Goal: Transaction & Acquisition: Subscribe to service/newsletter

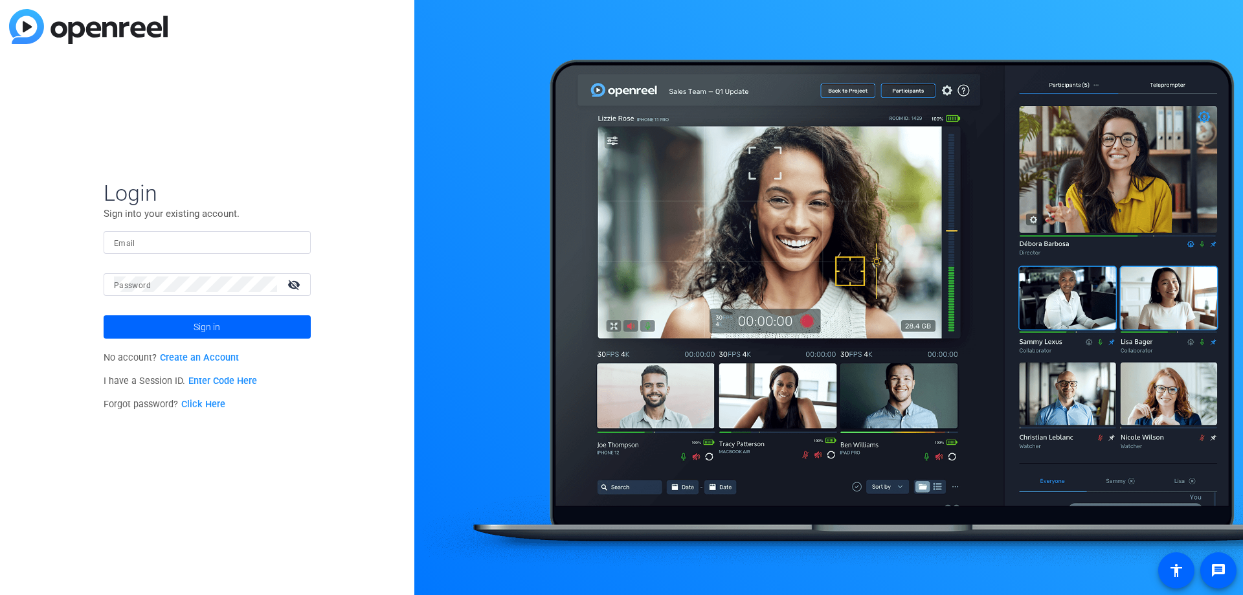
click at [169, 241] on input "Email" at bounding box center [207, 242] width 187 height 16
type input "khoffkins@hoffkinslaw.com"
click at [207, 405] on link "Click Here" at bounding box center [203, 404] width 44 height 11
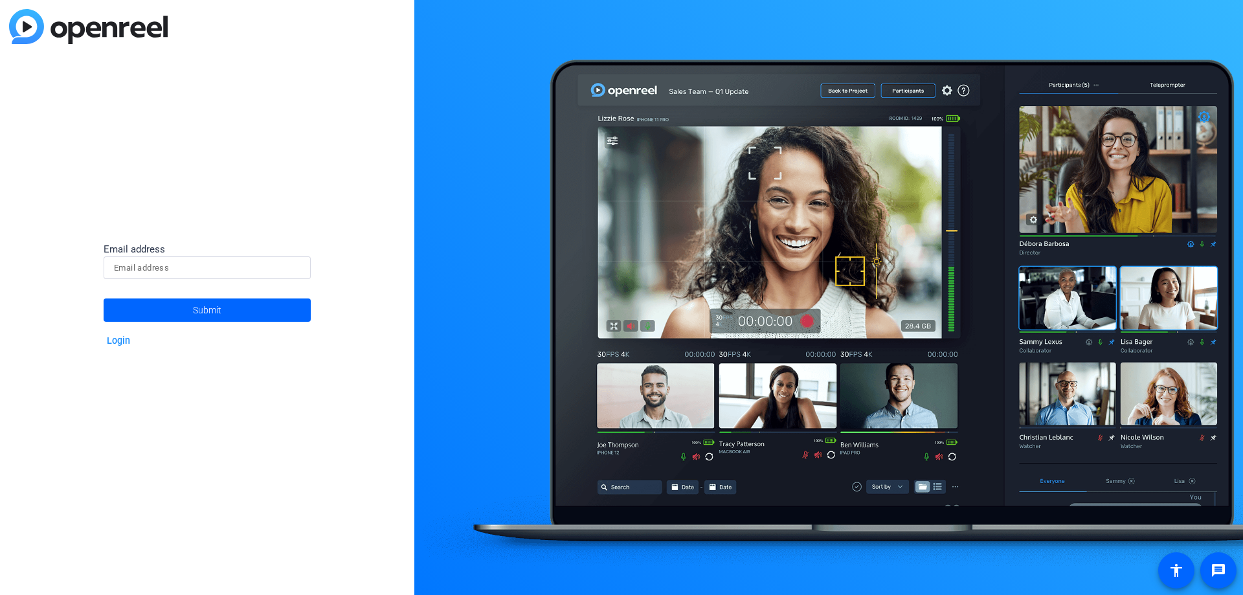
click at [198, 274] on input at bounding box center [207, 268] width 187 height 16
type input "khoffkins@hoffkinslaw.com"
click at [183, 315] on span at bounding box center [207, 310] width 207 height 31
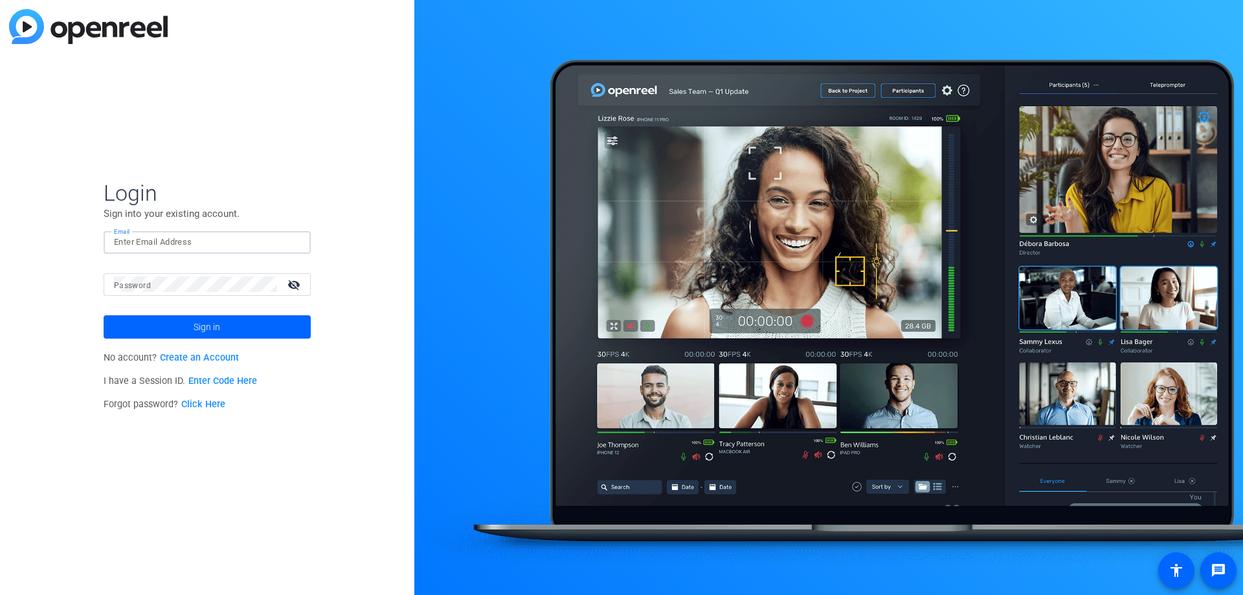
click at [201, 241] on input "Email" at bounding box center [207, 242] width 187 height 16
type input "khoffkins@hoffkinslaw.com"
click at [181, 327] on span at bounding box center [207, 326] width 207 height 31
click at [216, 320] on span "Sign in" at bounding box center [207, 327] width 27 height 32
click at [225, 357] on link "Create an Account" at bounding box center [199, 357] width 79 height 11
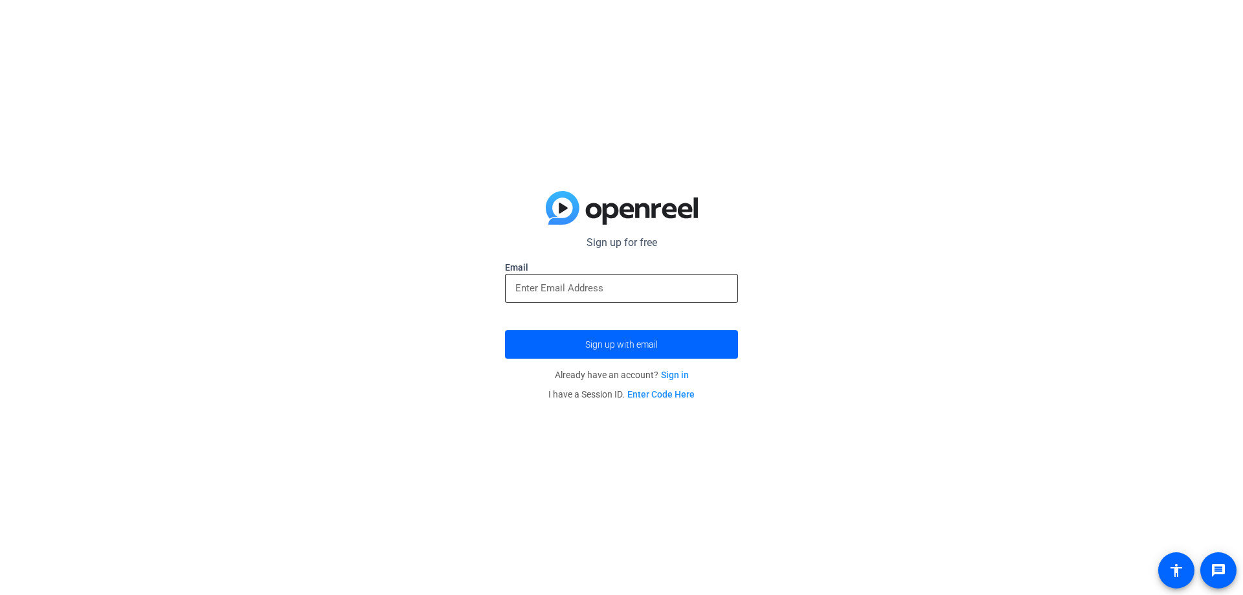
click at [662, 285] on input "email" at bounding box center [621, 288] width 212 height 16
type input "khoffkins@hoffkinslaw.com"
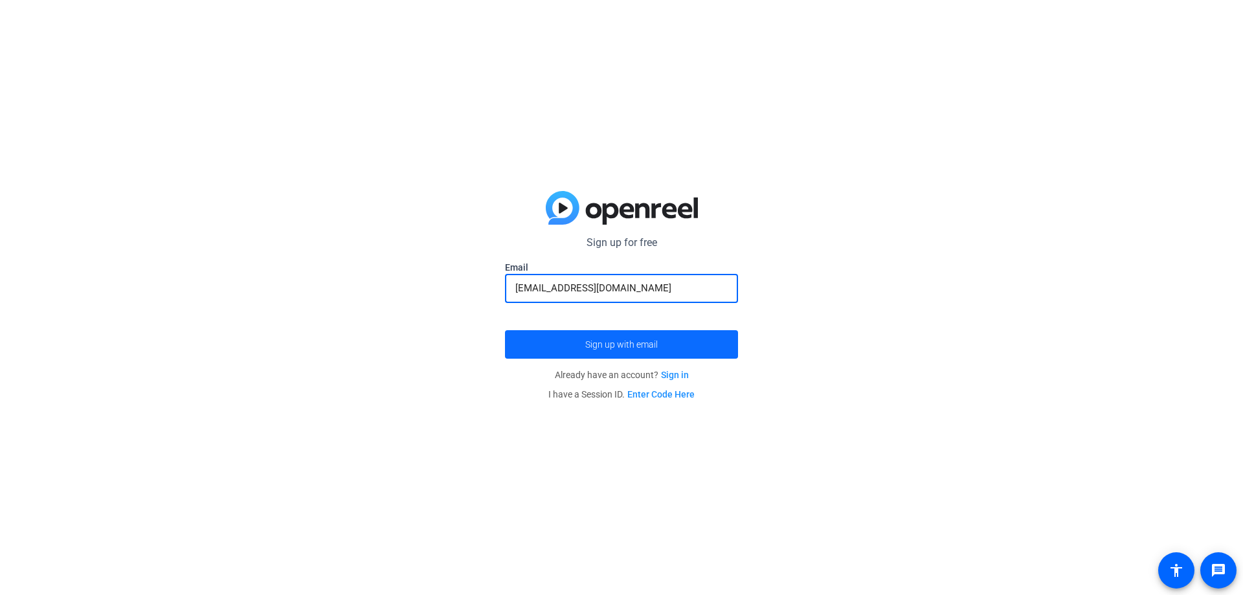
click at [657, 345] on span "Sign up with email" at bounding box center [621, 345] width 73 height 0
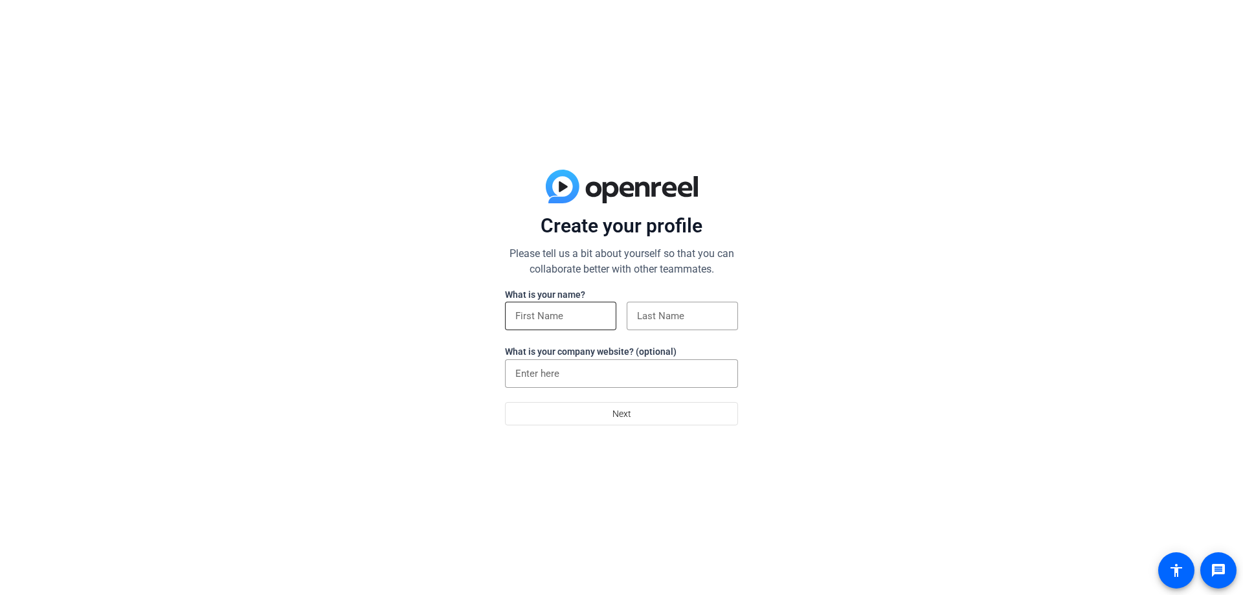
click at [582, 314] on input at bounding box center [560, 316] width 91 height 16
type input "[PERSON_NAME]"
type input "Hoffkins"
click at [594, 413] on span at bounding box center [622, 413] width 232 height 31
click at [674, 373] on input "Law Office of [PERSON_NAME]" at bounding box center [621, 374] width 212 height 16
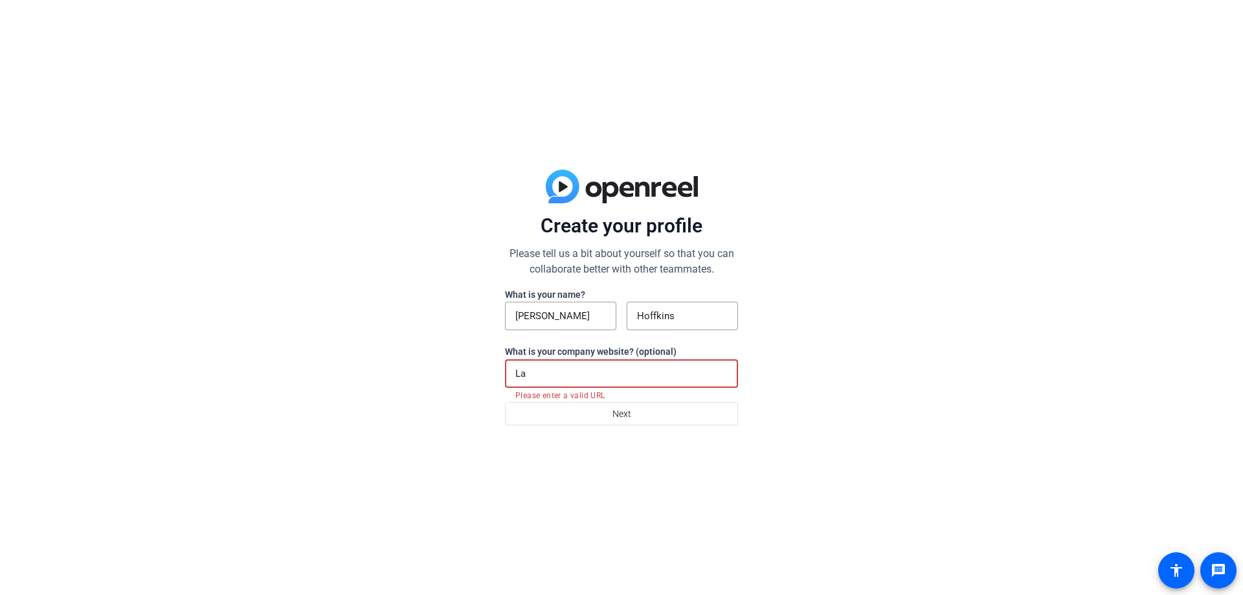
type input "L"
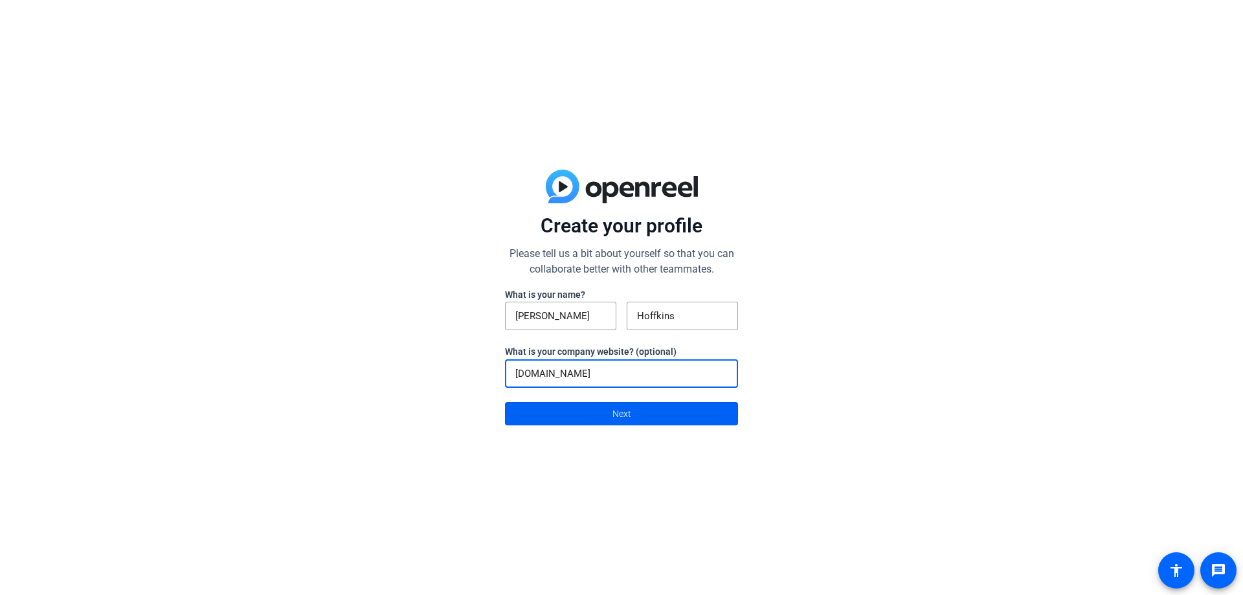
type input "[DOMAIN_NAME]"
click at [670, 413] on span at bounding box center [622, 413] width 232 height 31
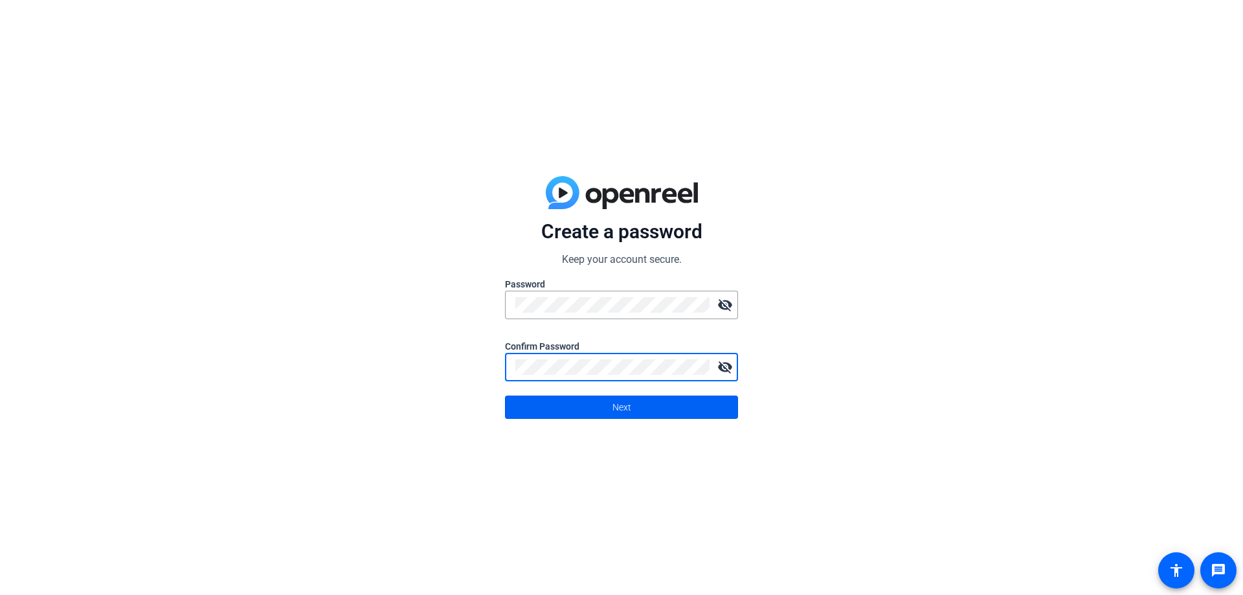
click at [644, 407] on span at bounding box center [622, 407] width 232 height 31
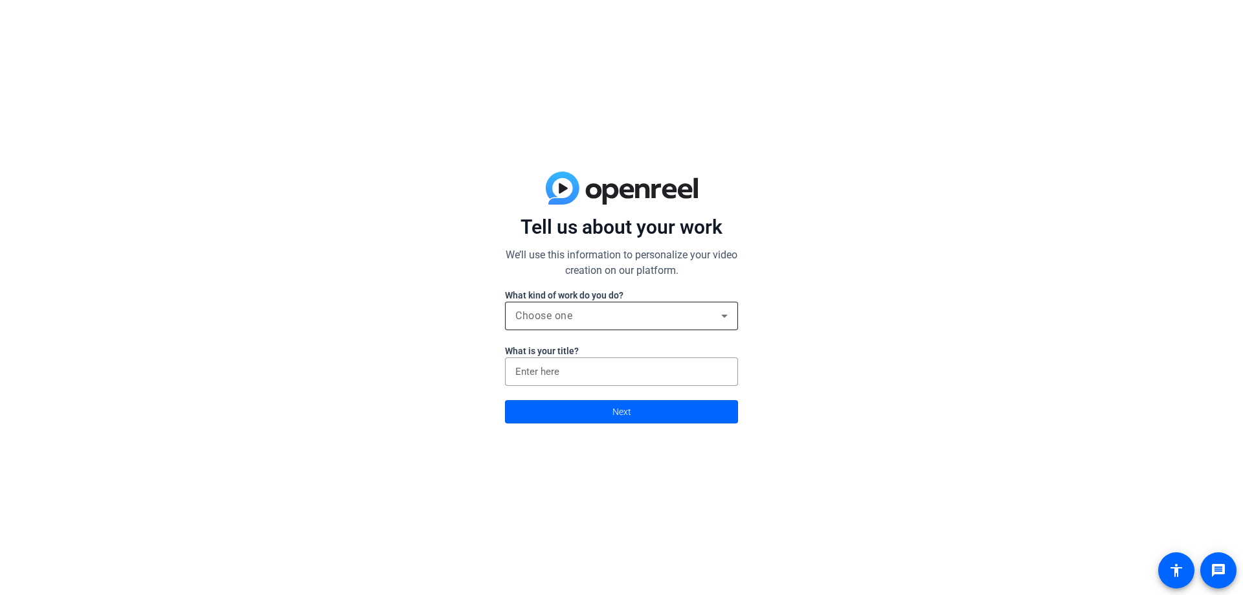
click at [671, 314] on div "Choose one" at bounding box center [618, 316] width 206 height 16
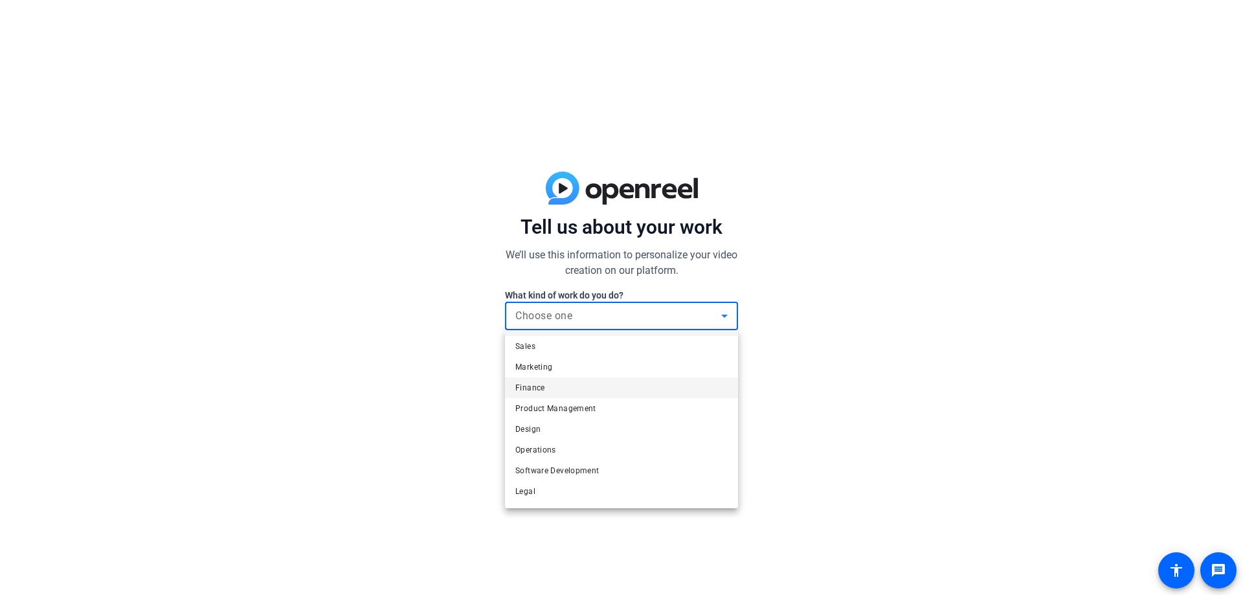
scroll to position [40, 0]
click at [670, 467] on mat-option "Legal" at bounding box center [621, 472] width 233 height 21
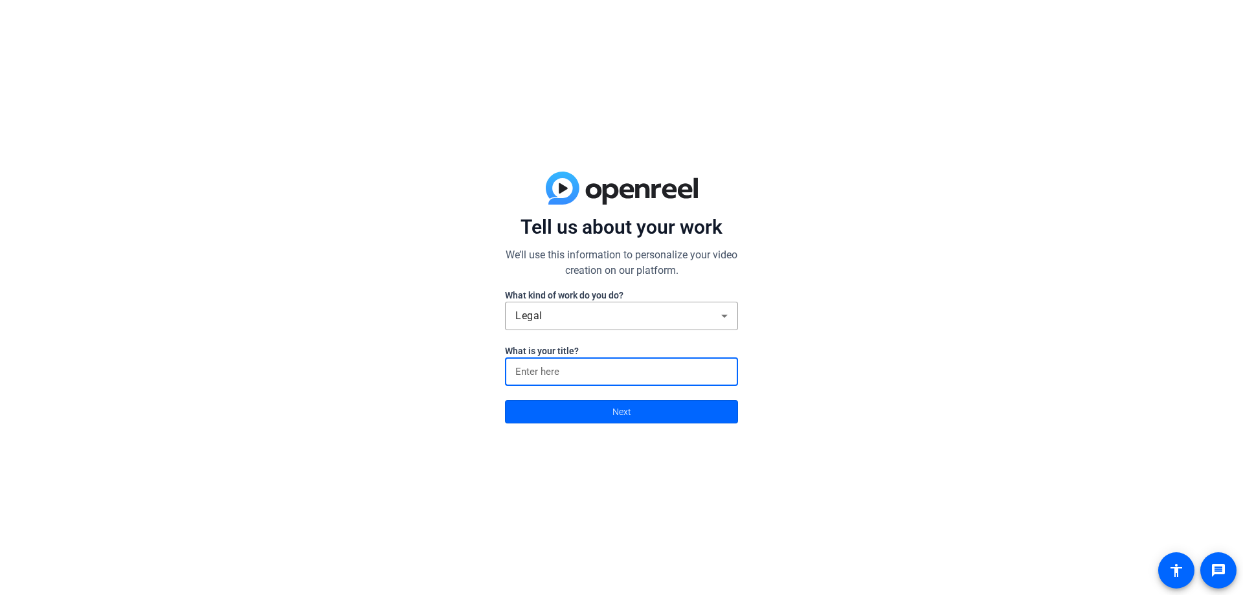
click at [679, 368] on input at bounding box center [621, 372] width 212 height 16
type input "Owner"
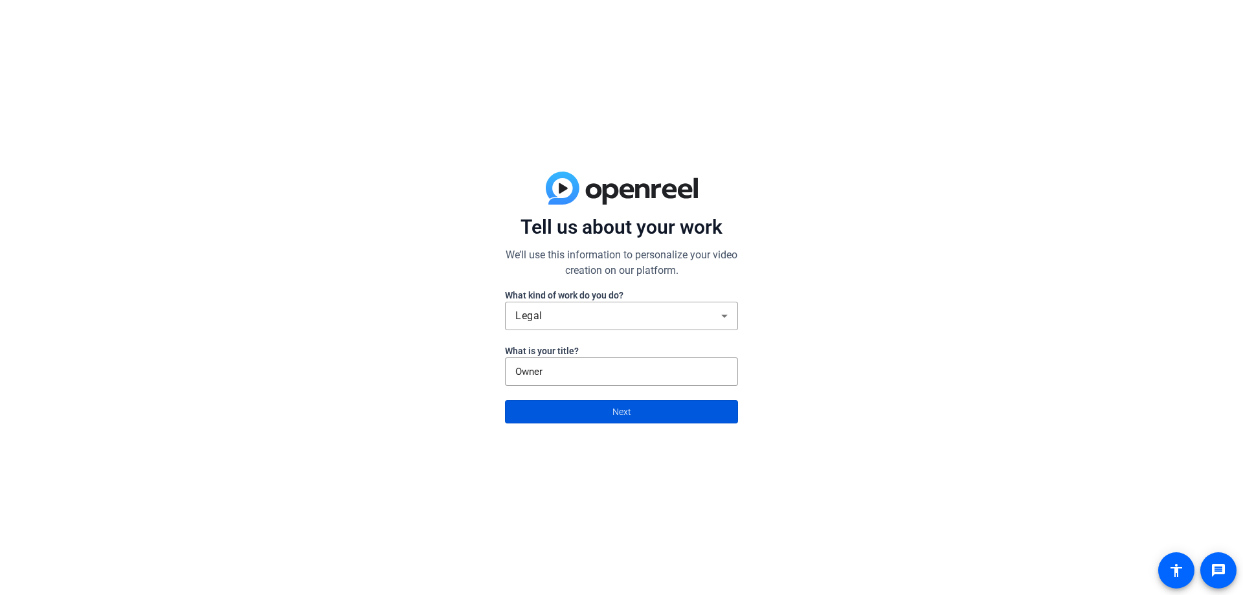
click at [670, 413] on span at bounding box center [622, 411] width 232 height 31
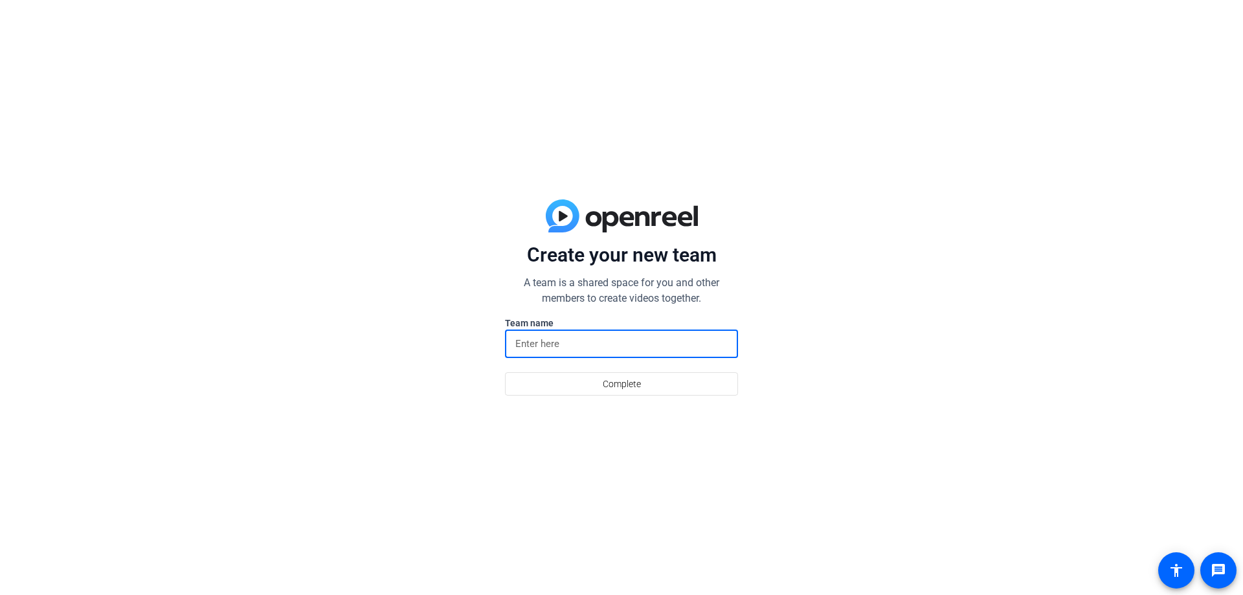
click at [602, 347] on input at bounding box center [621, 344] width 212 height 16
type input "Hoffkinslaw"
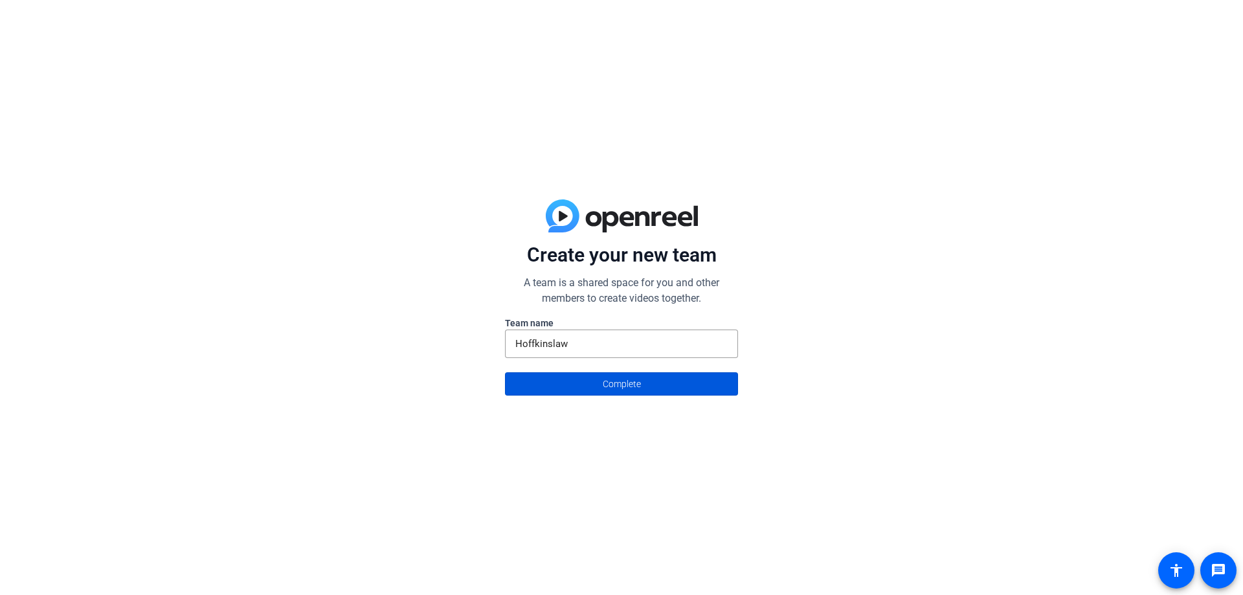
click at [672, 384] on span at bounding box center [622, 383] width 232 height 31
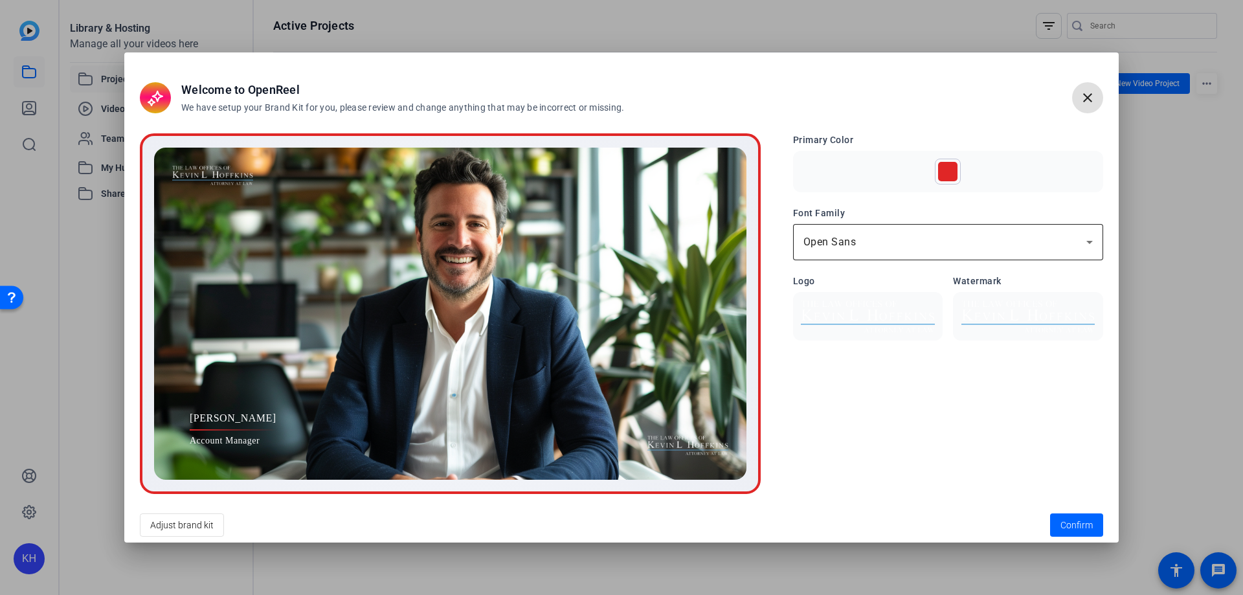
click at [1013, 243] on div "Open Sans" at bounding box center [945, 242] width 283 height 16
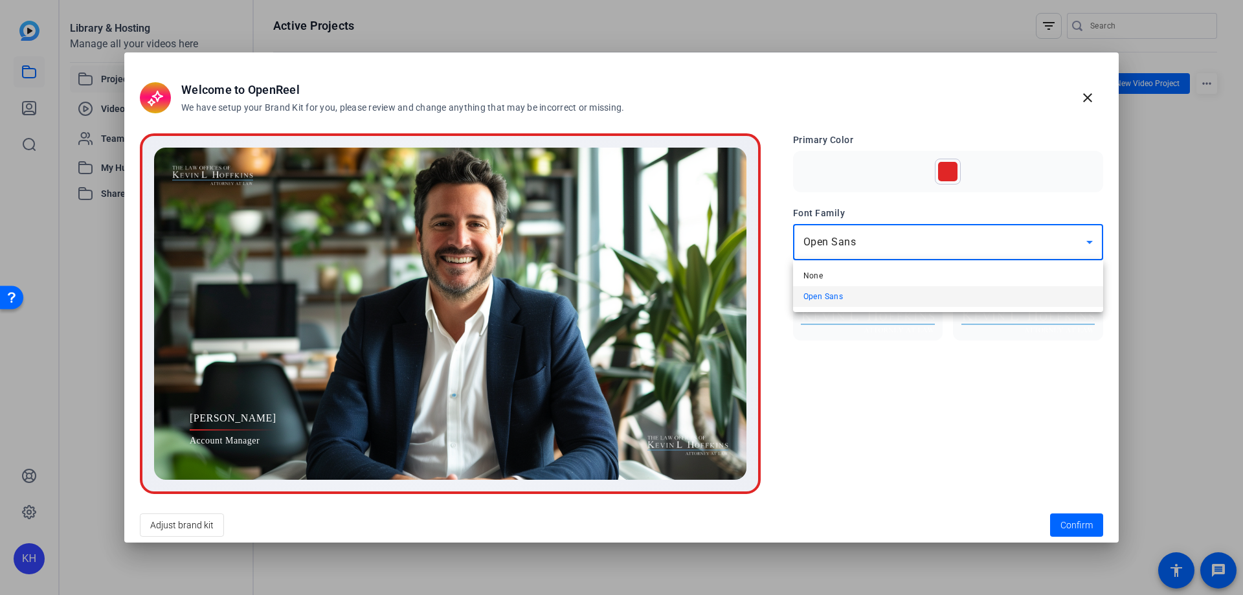
click at [1013, 243] on div at bounding box center [621, 297] width 1243 height 595
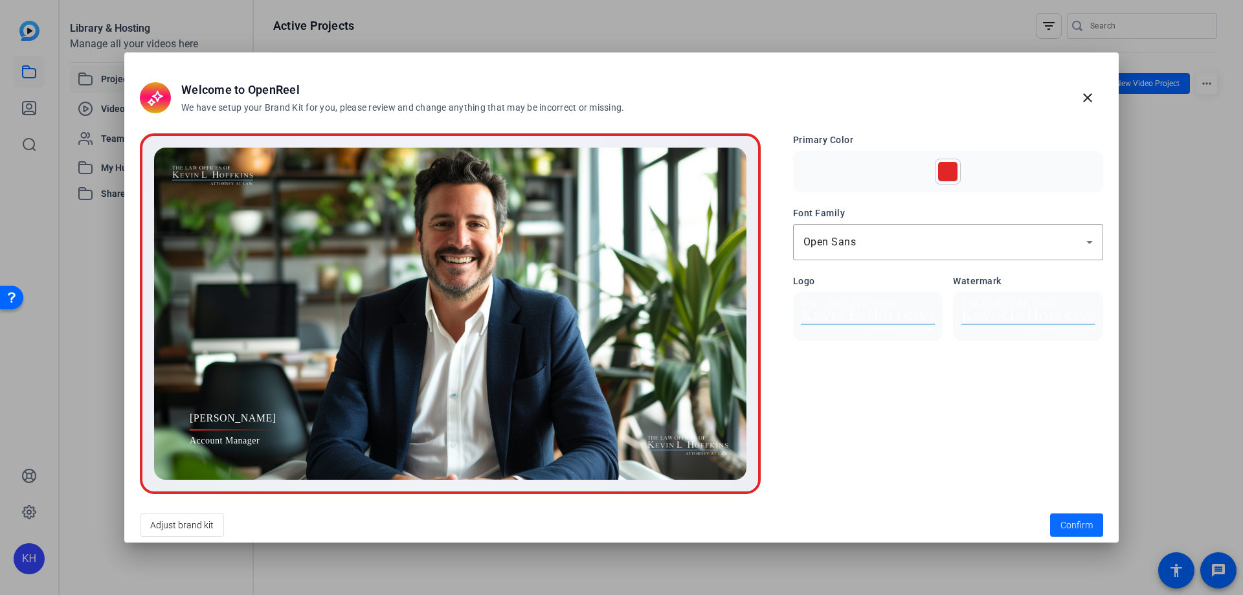
click at [1084, 525] on span "Confirm" at bounding box center [1077, 526] width 32 height 14
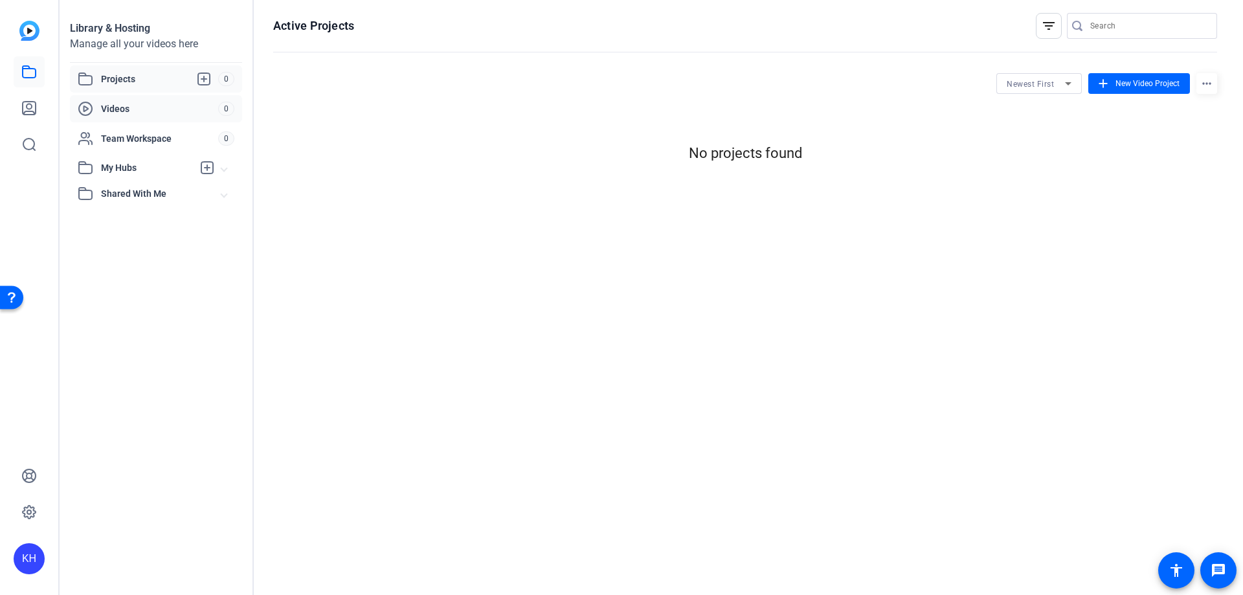
click at [110, 115] on span "Videos" at bounding box center [159, 108] width 117 height 13
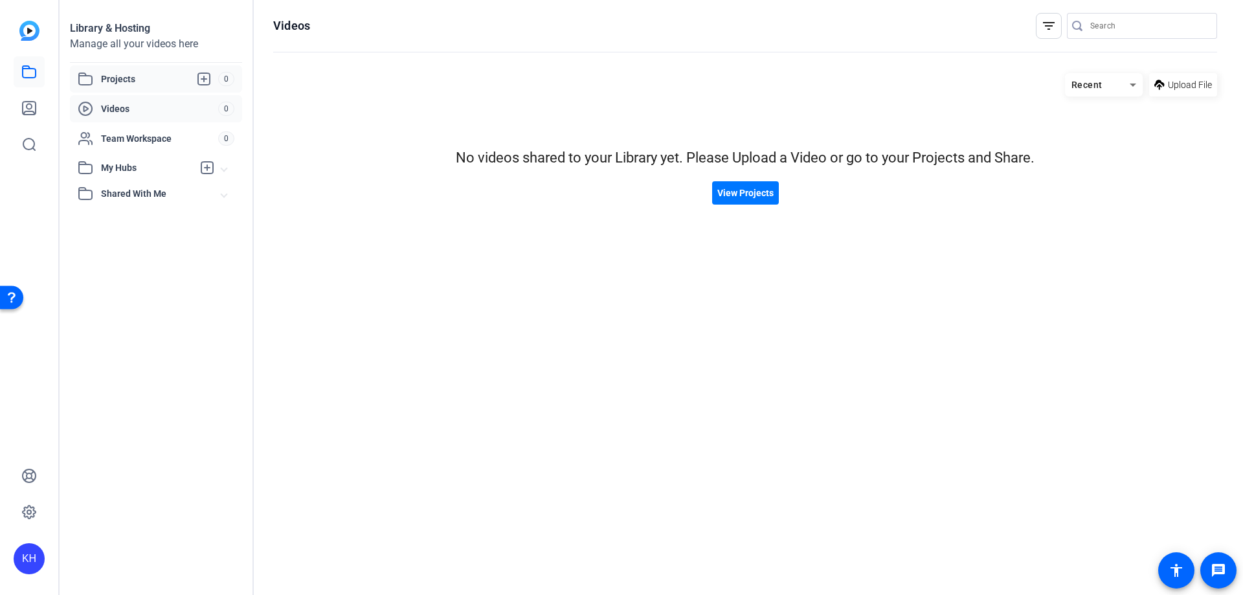
click at [116, 84] on span "Projects" at bounding box center [159, 79] width 117 height 16
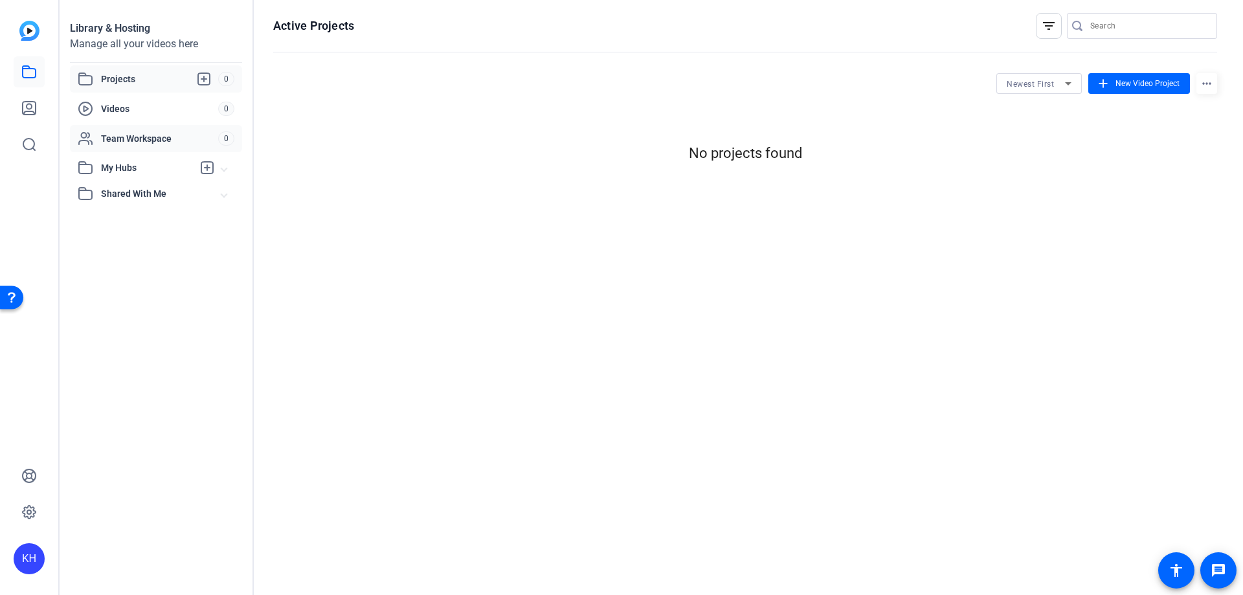
click at [120, 139] on span "Team Workspace" at bounding box center [159, 138] width 117 height 13
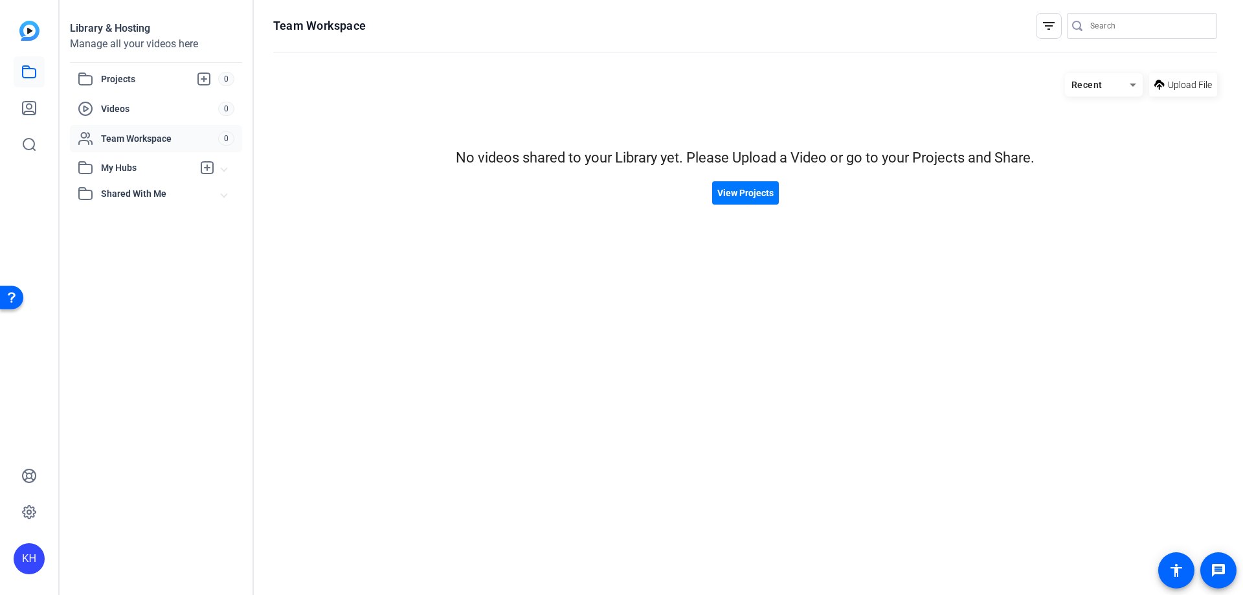
click at [131, 175] on mat-expansion-panel-header "My Hubs" at bounding box center [156, 168] width 172 height 26
click at [134, 219] on span "Shared With Me" at bounding box center [161, 223] width 120 height 14
